Goal: Navigation & Orientation: Find specific page/section

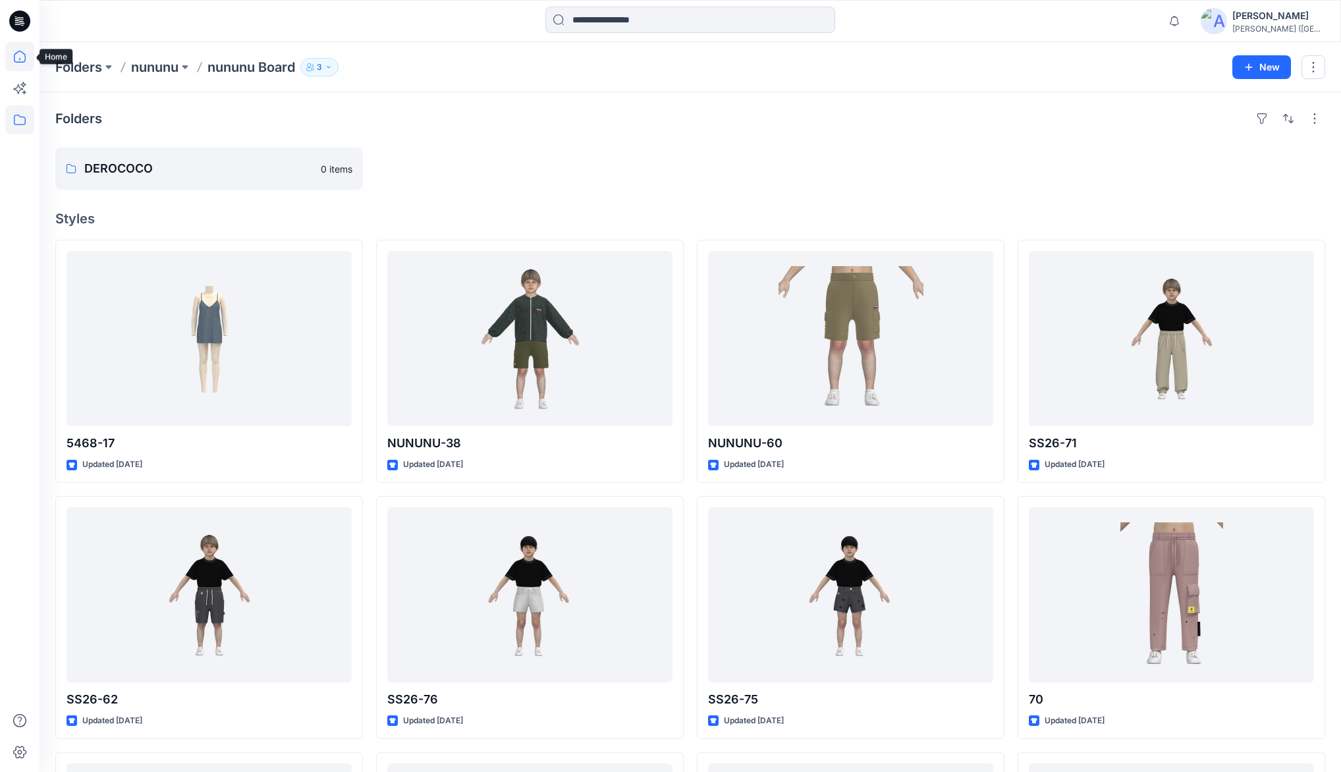
click at [20, 59] on icon at bounding box center [19, 59] width 1 height 3
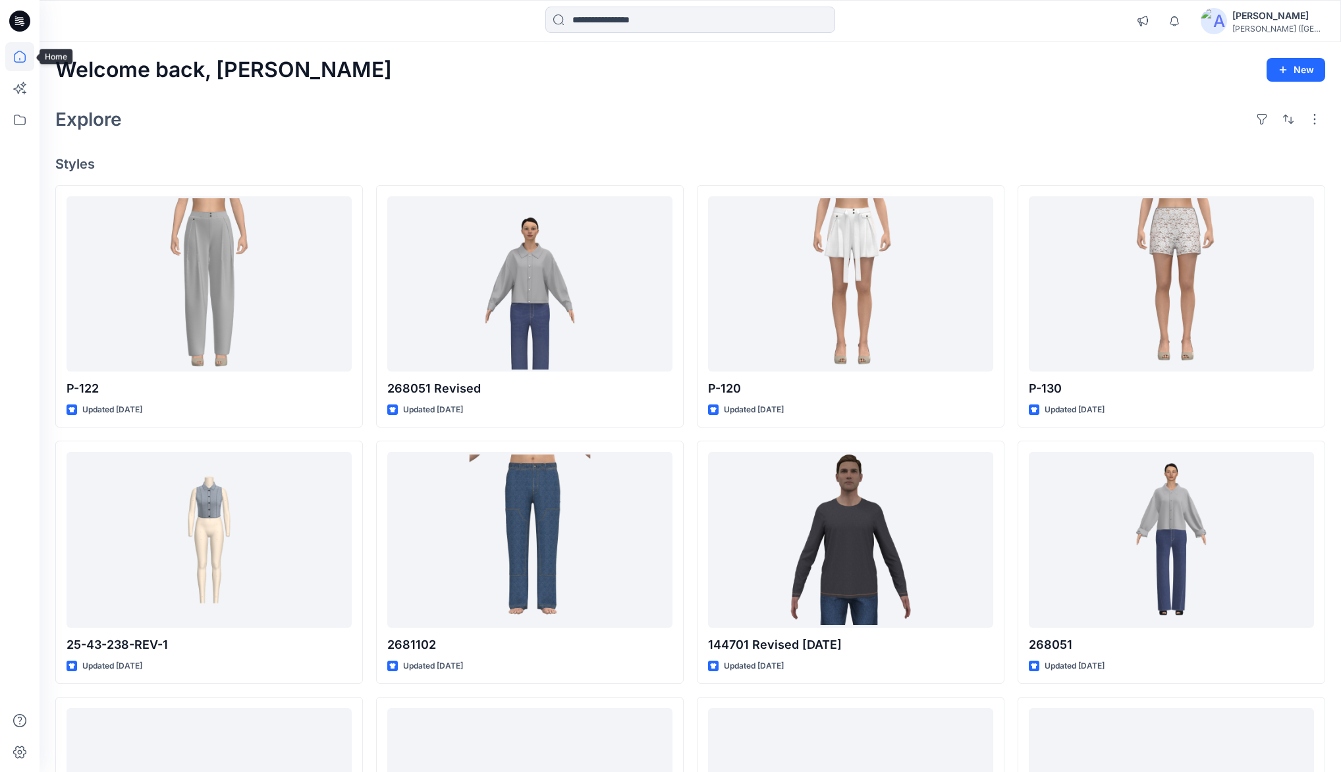
click at [22, 55] on icon at bounding box center [19, 56] width 29 height 29
click at [576, 95] on div "Welcome back, [PERSON_NAME] New Explore Styles P-122 Updated [DATE] 25-43-238-R…" at bounding box center [690, 522] width 1301 height 961
click at [713, 81] on div "Welcome back, [PERSON_NAME] New" at bounding box center [689, 70] width 1269 height 24
click at [656, 105] on div "Explore" at bounding box center [689, 119] width 1269 height 32
click at [600, 107] on div "Explore" at bounding box center [689, 119] width 1269 height 32
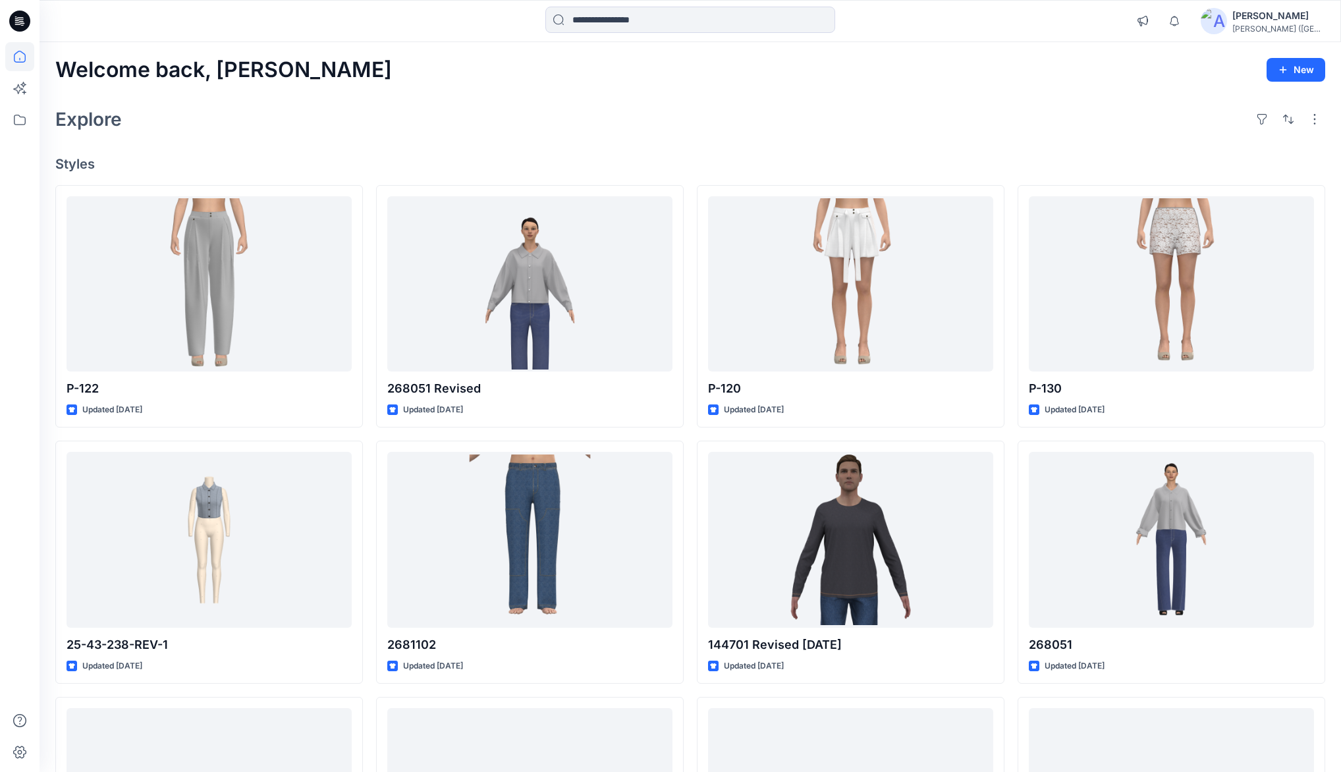
click at [641, 128] on div "Explore" at bounding box center [689, 119] width 1269 height 32
click at [598, 95] on div "Welcome back, [PERSON_NAME] New Explore Styles P-122 Updated [DATE] 25-43-238-R…" at bounding box center [690, 522] width 1301 height 961
click at [624, 120] on div "Explore" at bounding box center [689, 119] width 1269 height 32
click at [595, 82] on div "Welcome back, [PERSON_NAME] New Explore Styles P-122 Updated [DATE] 25-43-238-R…" at bounding box center [690, 522] width 1301 height 961
drag, startPoint x: 626, startPoint y: 113, endPoint x: 751, endPoint y: 65, distance: 133.8
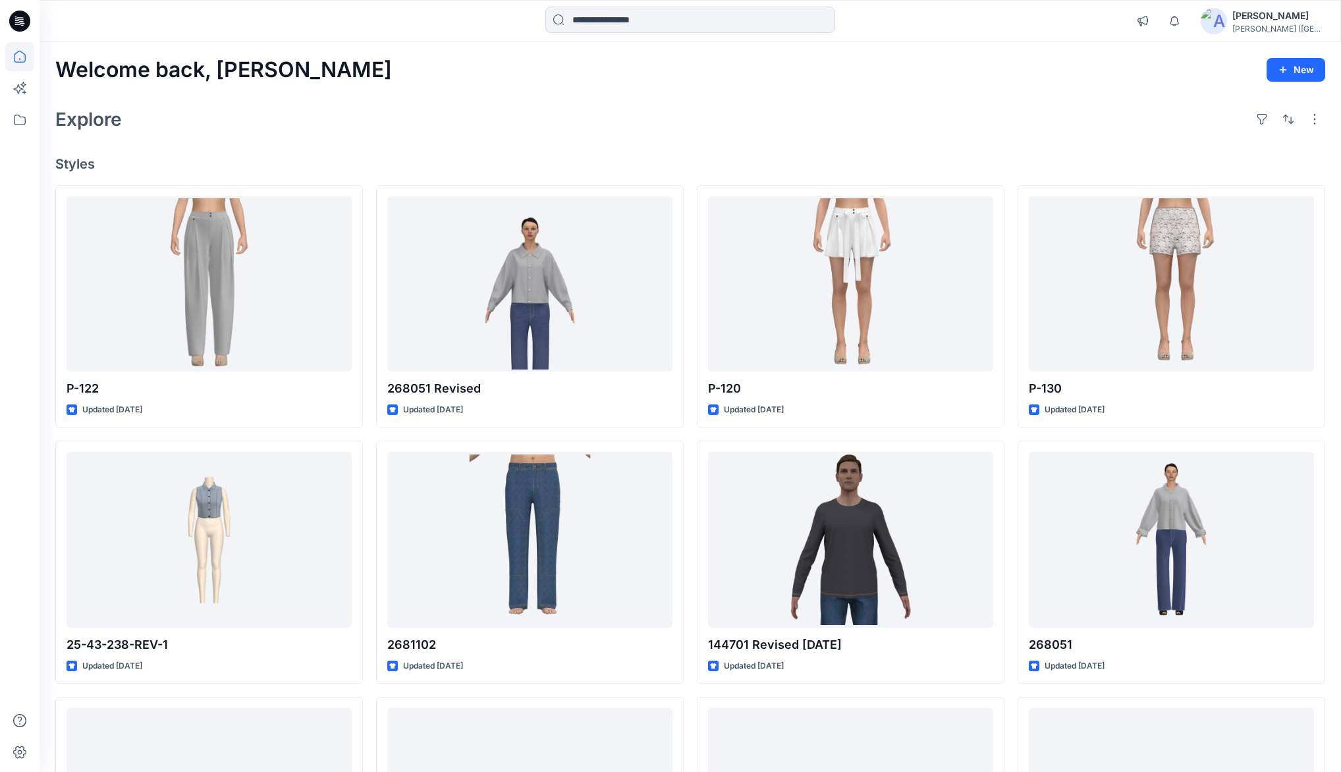
click at [627, 113] on div "Explore" at bounding box center [689, 119] width 1269 height 32
click at [751, 65] on div "Welcome back, [PERSON_NAME] New" at bounding box center [689, 70] width 1269 height 24
click at [604, 112] on div "Explore" at bounding box center [689, 119] width 1269 height 32
click at [585, 99] on div "Welcome back, [PERSON_NAME] New Explore Styles P-122 Updated [DATE] 25-43-238-R…" at bounding box center [690, 522] width 1301 height 961
click at [593, 108] on div "Explore" at bounding box center [689, 119] width 1269 height 32
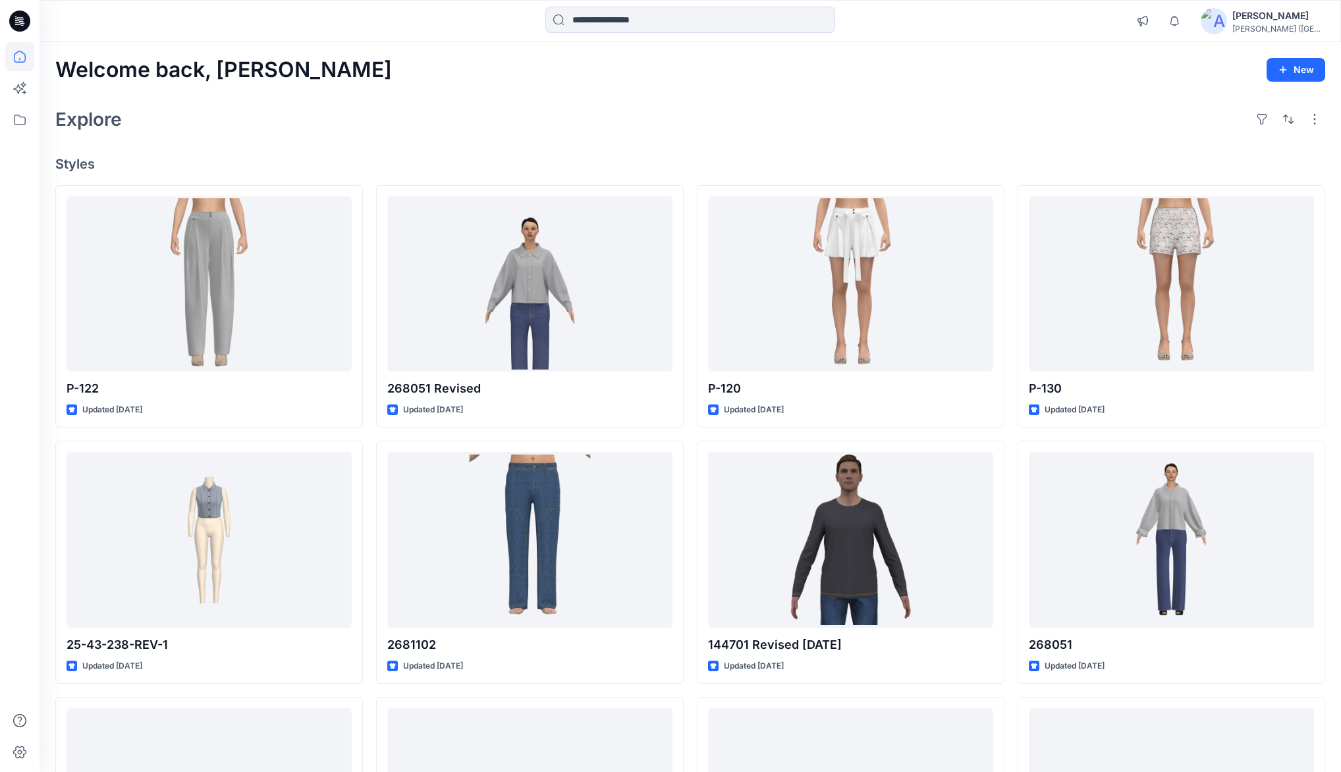
click at [577, 103] on div "Explore" at bounding box center [689, 119] width 1269 height 32
drag, startPoint x: 580, startPoint y: 112, endPoint x: 523, endPoint y: 90, distance: 60.9
click at [577, 112] on div "Explore" at bounding box center [689, 119] width 1269 height 32
click at [523, 90] on div "Welcome back, [PERSON_NAME] New Explore Styles P-122 Updated [DATE] 25-43-238-R…" at bounding box center [690, 522] width 1301 height 961
drag, startPoint x: 589, startPoint y: 120, endPoint x: 531, endPoint y: 87, distance: 67.0
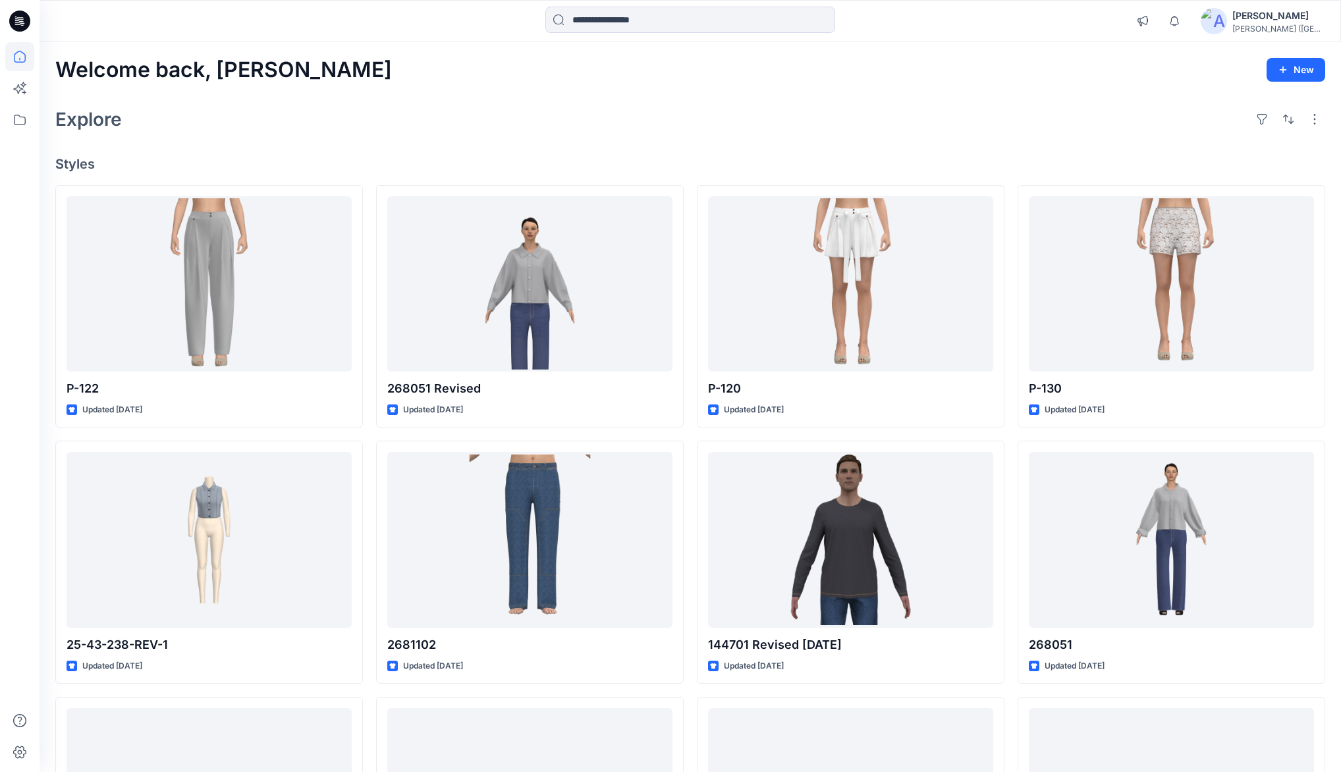
click at [586, 119] on div "Explore" at bounding box center [689, 119] width 1269 height 32
click at [523, 84] on div "Welcome back, [PERSON_NAME] New Explore Styles P-122 Updated [DATE] 25-43-238-R…" at bounding box center [690, 522] width 1301 height 961
